Goal: Task Accomplishment & Management: Use online tool/utility

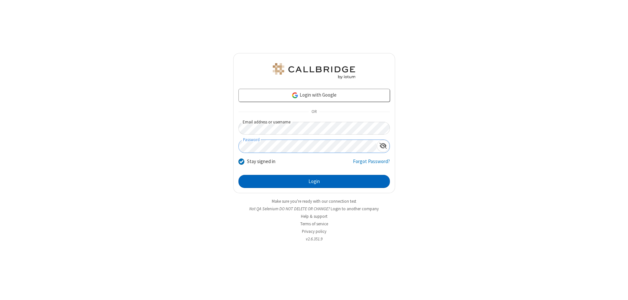
click at [314, 181] on button "Login" at bounding box center [314, 181] width 151 height 13
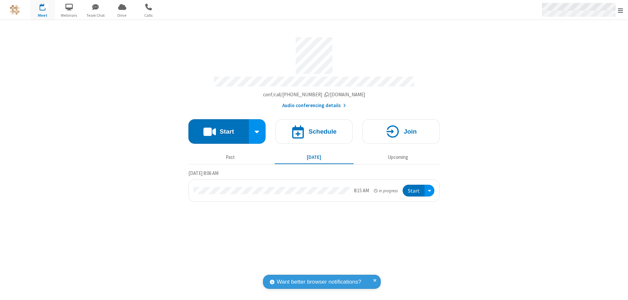
click at [621, 10] on span "Open menu" at bounding box center [620, 10] width 5 height 7
click at [122, 15] on span "Drive" at bounding box center [122, 15] width 25 height 6
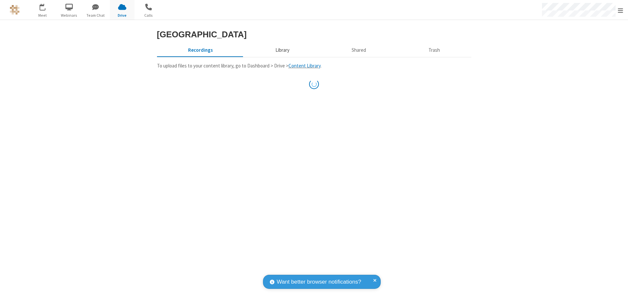
click at [281, 56] on button "Library" at bounding box center [282, 50] width 77 height 12
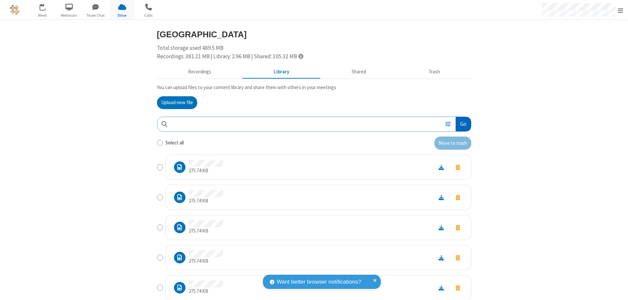
click at [461, 124] on button "Go" at bounding box center [463, 124] width 15 height 15
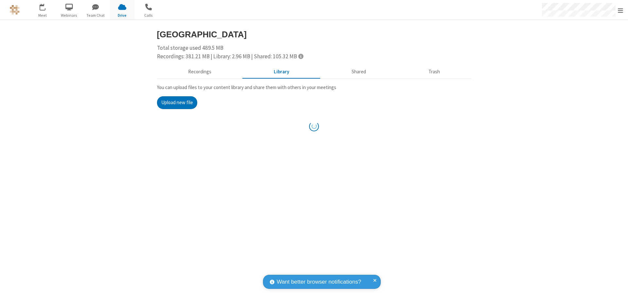
click at [177, 102] on button "Upload new file" at bounding box center [177, 102] width 40 height 13
